Goal: Task Accomplishment & Management: Complete application form

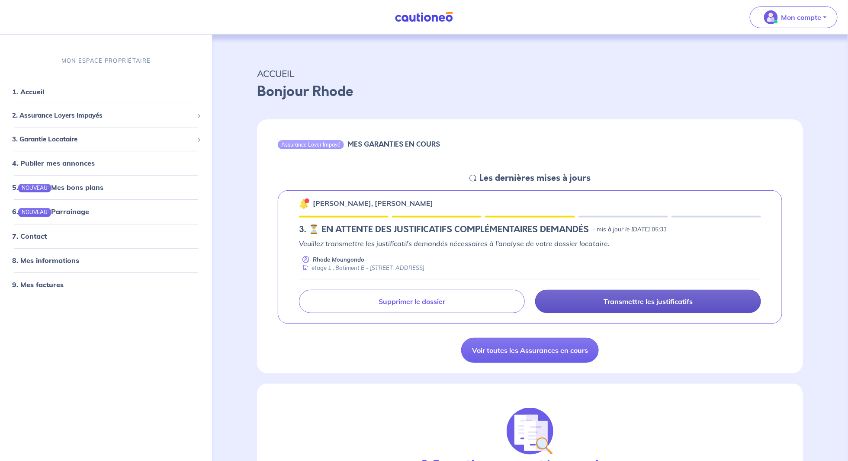
click at [665, 297] on p "Transmettre les justificatifs" at bounding box center [648, 301] width 89 height 9
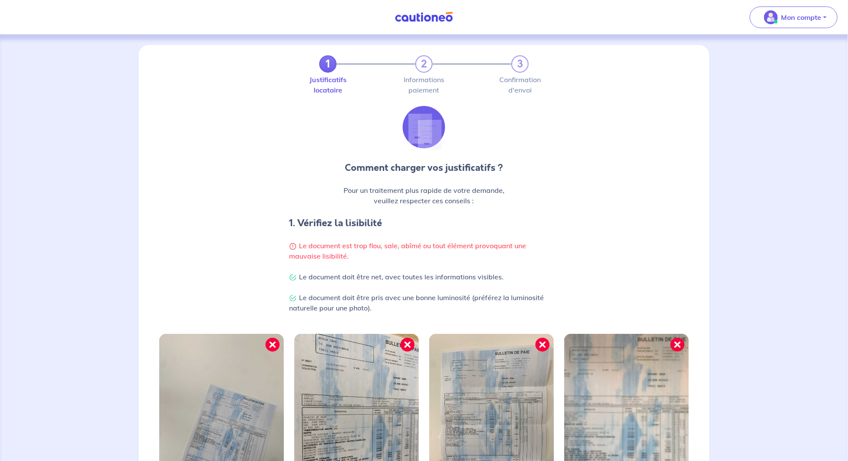
click at [608, 220] on div "Comment charger vos justificatifs ? Pour un traitement plus rapide de votre dem…" at bounding box center [424, 214] width 561 height 220
click at [556, 90] on div "1 2 3 Justificatifs locataire Informations paiement Confirmation d'envoi" at bounding box center [424, 79] width 561 height 48
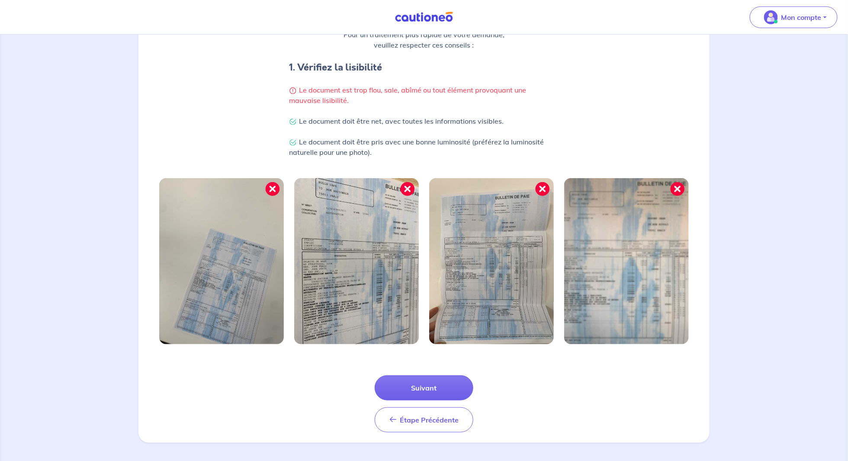
scroll to position [158, 0]
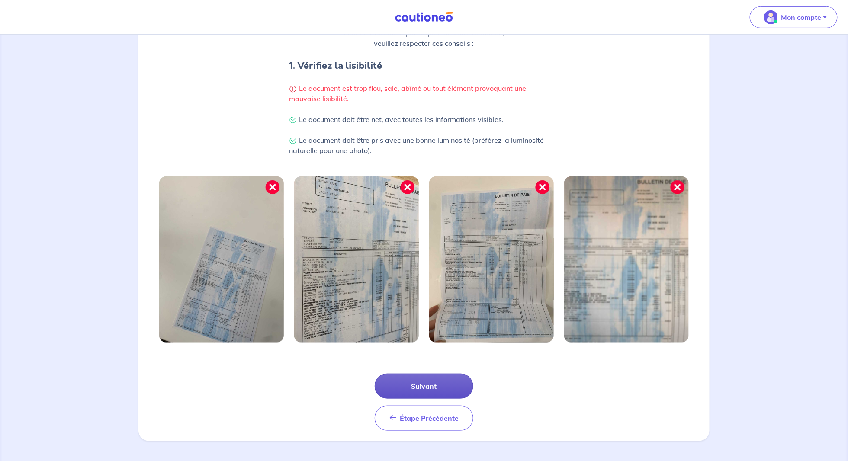
click at [435, 386] on button "Suivant" at bounding box center [424, 386] width 99 height 25
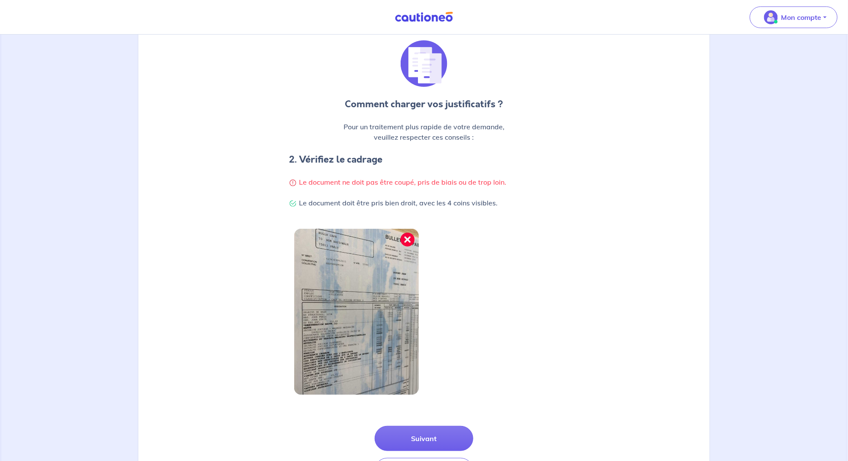
scroll to position [116, 0]
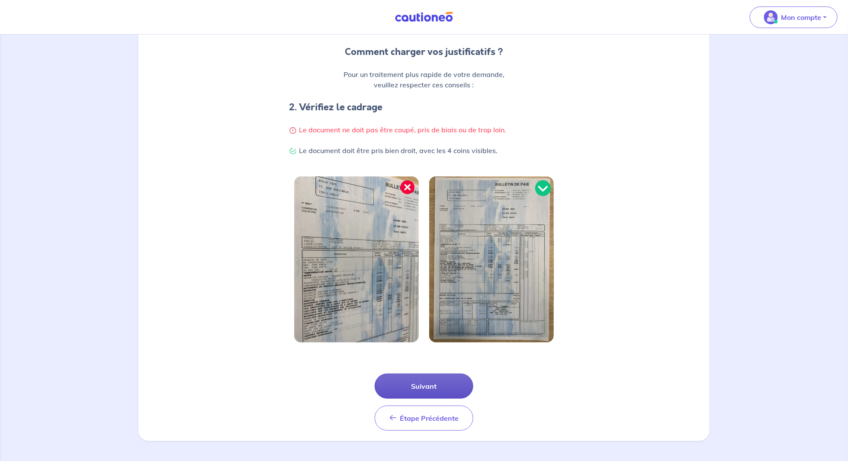
click at [431, 391] on button "Suivant" at bounding box center [424, 386] width 99 height 25
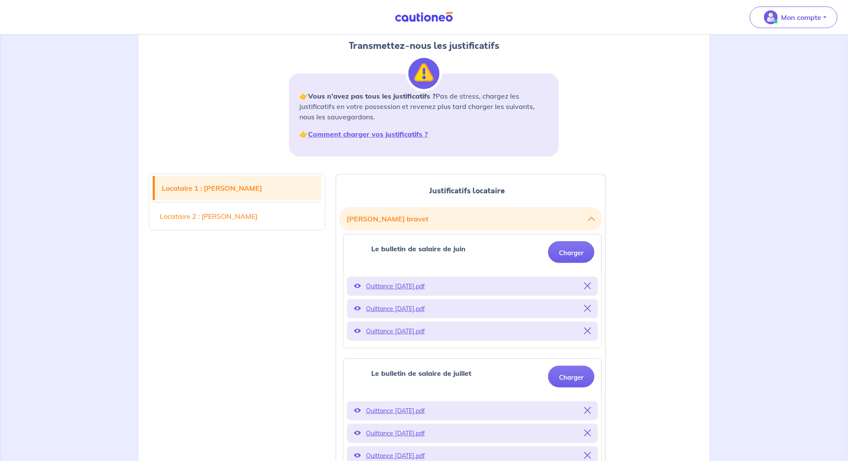
scroll to position [87, 0]
